Goal: Obtain resource: Obtain resource

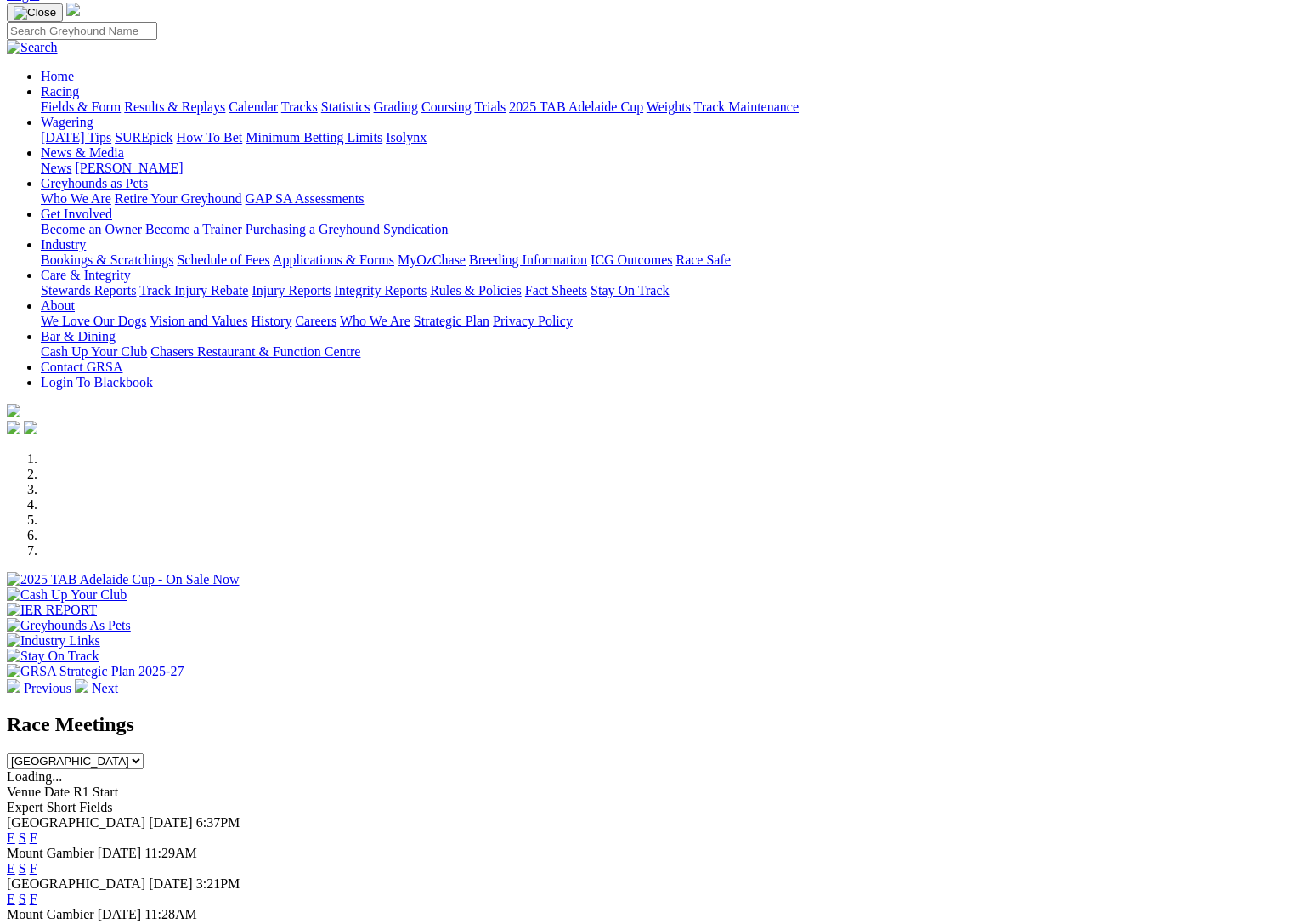
scroll to position [106, 0]
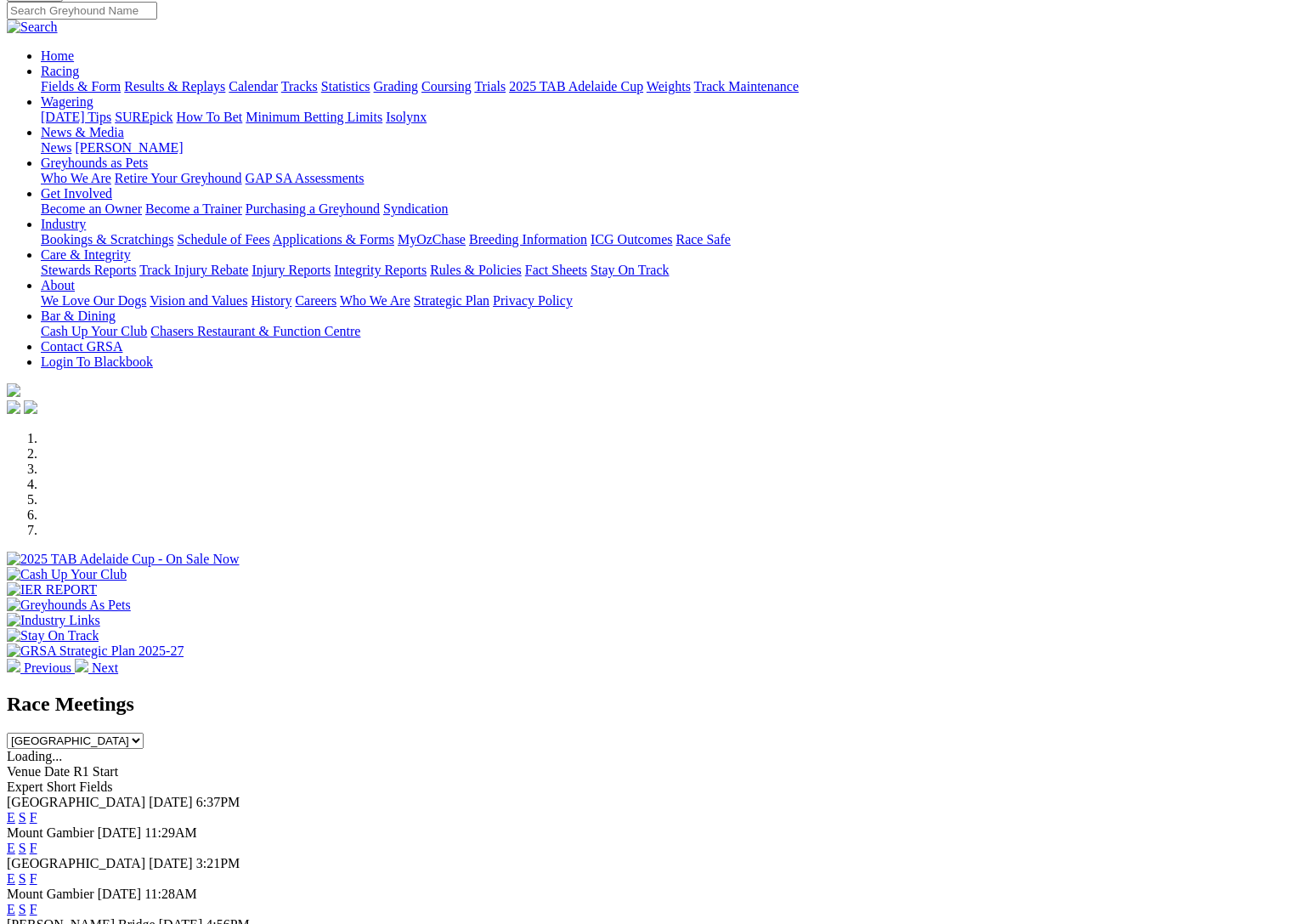
click at [20, 659] on img at bounding box center [14, 665] width 14 height 14
click at [89, 659] on img at bounding box center [82, 665] width 14 height 14
click at [472, 659] on div at bounding box center [650, 659] width 1286 height 0
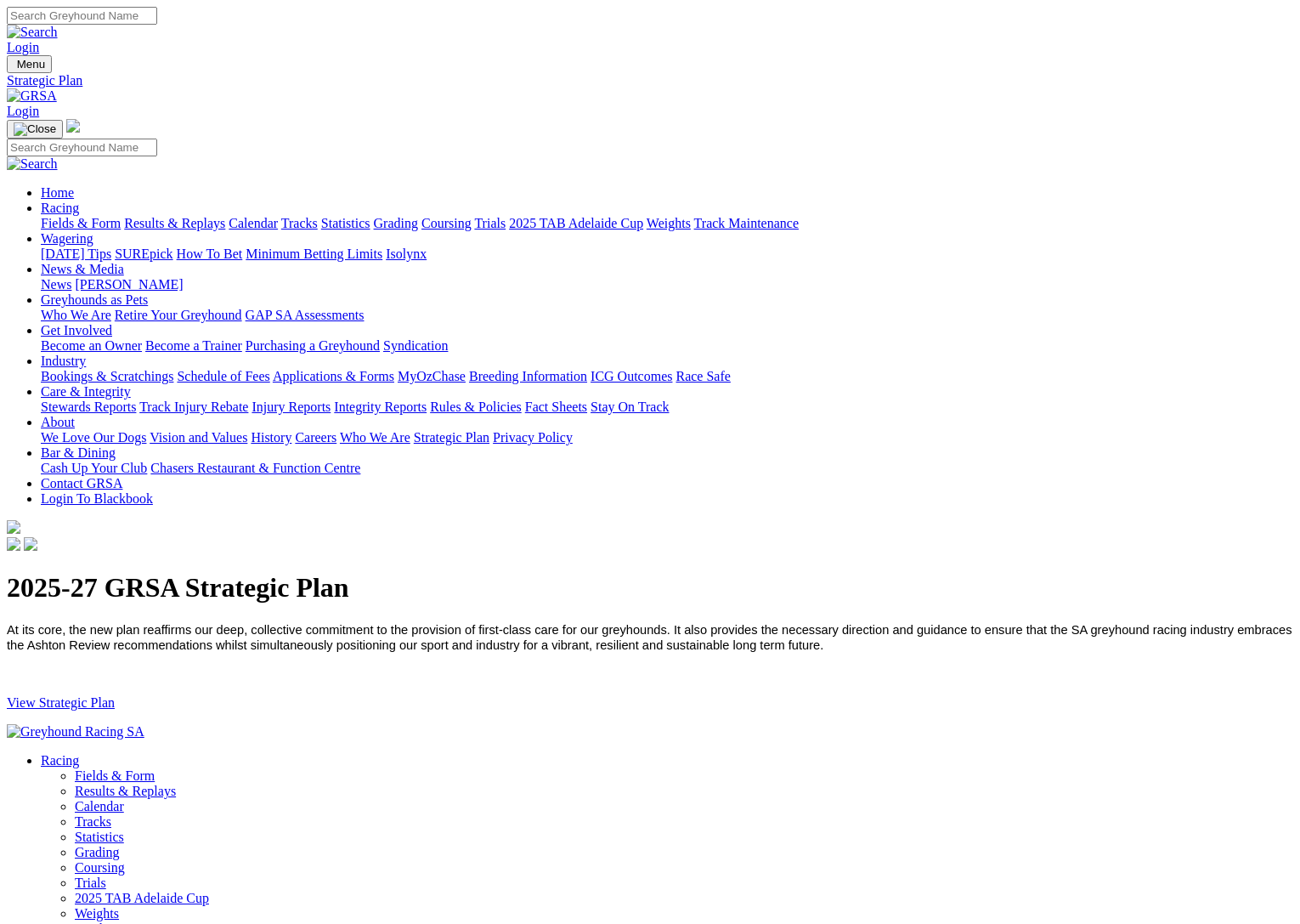
click at [114, 695] on link "View Strategic Plan" at bounding box center [61, 702] width 107 height 15
click at [57, 89] on img at bounding box center [32, 96] width 50 height 15
